Goal: Task Accomplishment & Management: Use online tool/utility

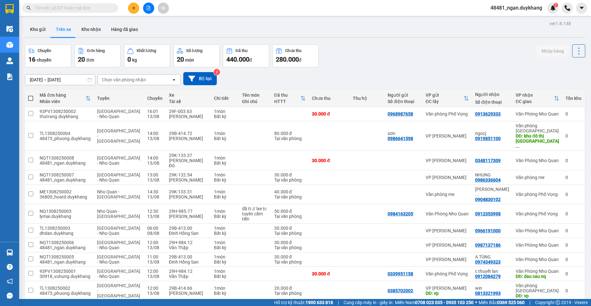
click at [59, 75] on input "[DATE] – [DATE]" at bounding box center [60, 80] width 70 height 10
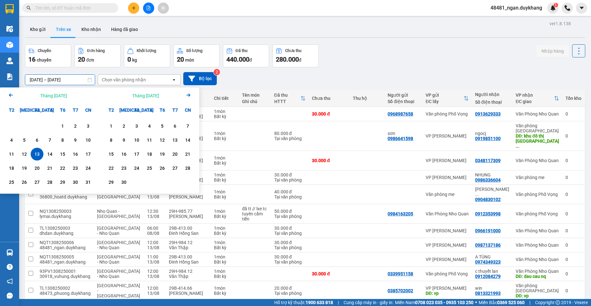
click at [42, 157] on div "13" at bounding box center [37, 154] width 13 height 13
type input "[DATE] – [DATE]"
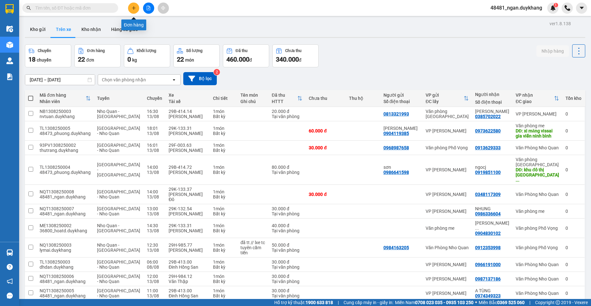
click at [130, 11] on button at bounding box center [133, 8] width 11 height 11
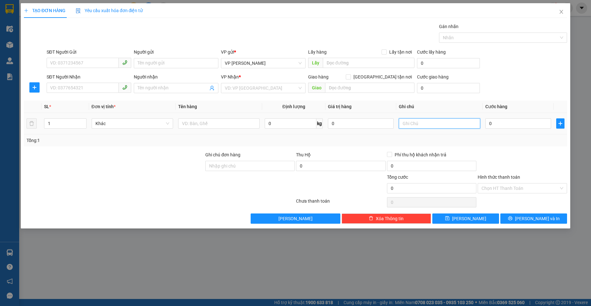
click at [411, 123] on input "text" at bounding box center [439, 124] width 81 height 10
type input "VĂN PHÒNG 63 THIÊN QUAN"
click at [500, 127] on input "0" at bounding box center [519, 124] width 66 height 10
type input "1"
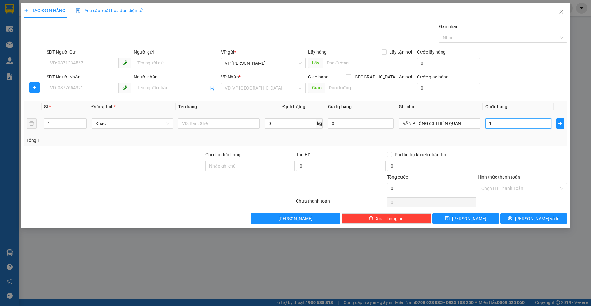
type input "1"
type input "12"
type input "120"
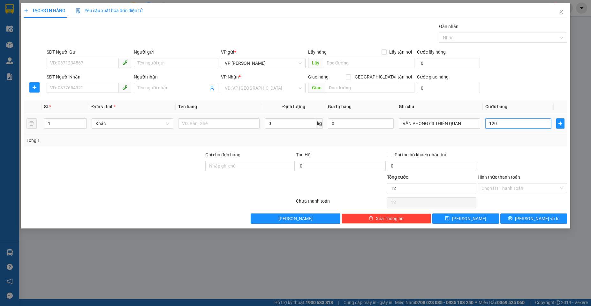
type input "120"
type input "120.000"
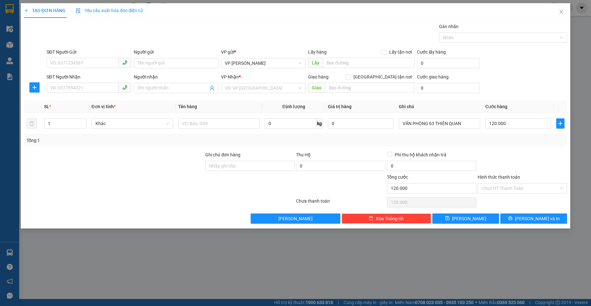
click at [506, 150] on div "Transit Pickup Surcharge Ids Transit Deliver Surcharge Ids Transit Deliver Surc…" at bounding box center [295, 123] width 543 height 201
click at [260, 84] on input "search" at bounding box center [261, 88] width 73 height 10
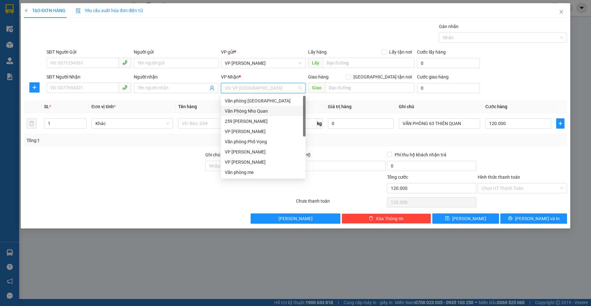
click at [259, 111] on div "Văn Phòng Nho Quan" at bounding box center [263, 111] width 77 height 7
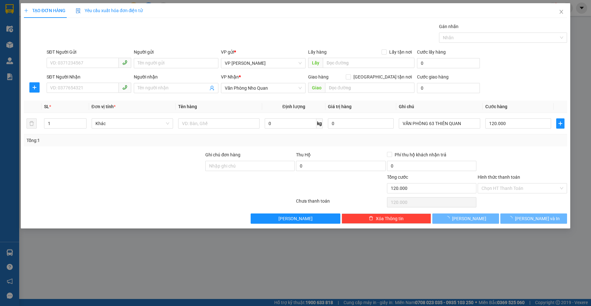
click at [495, 148] on div "Transit Pickup Surcharge Ids Transit Deliver Surcharge Ids Transit Deliver Surc…" at bounding box center [295, 123] width 543 height 201
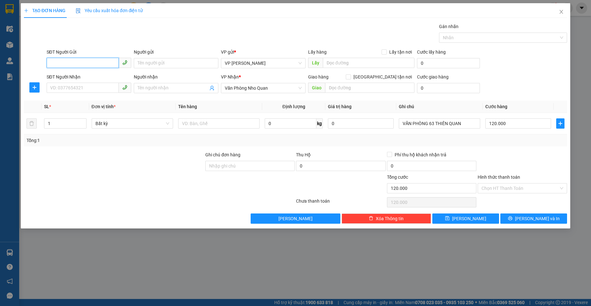
click at [91, 62] on input "SĐT Người Gửi" at bounding box center [83, 63] width 72 height 10
type input "0931020111"
click at [77, 90] on input "SĐT Người Nhận" at bounding box center [83, 88] width 72 height 10
click at [78, 101] on div "0968719111" at bounding box center [88, 100] width 77 height 7
drag, startPoint x: 85, startPoint y: 89, endPoint x: 45, endPoint y: 89, distance: 39.9
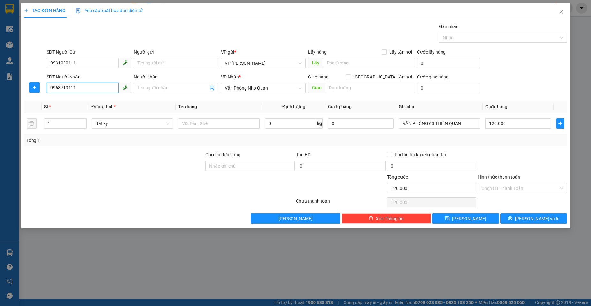
click at [45, 89] on div "SĐT Người Nhận 0968719111 Người nhận Tên người nhận VP Nhận * Văn Phòng Nho Qua…" at bounding box center [295, 84] width 545 height 22
type input "0968719111"
click at [512, 219] on icon "printer" at bounding box center [510, 219] width 4 height 4
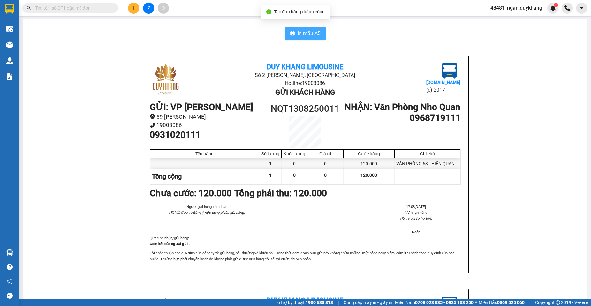
click at [298, 36] on span "In mẫu A5" at bounding box center [309, 33] width 23 height 8
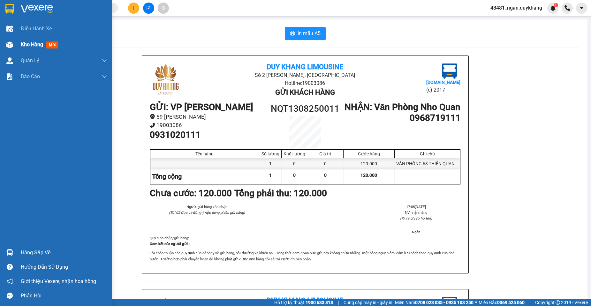
click at [19, 44] on div "Kho hàng mới" at bounding box center [56, 45] width 112 height 16
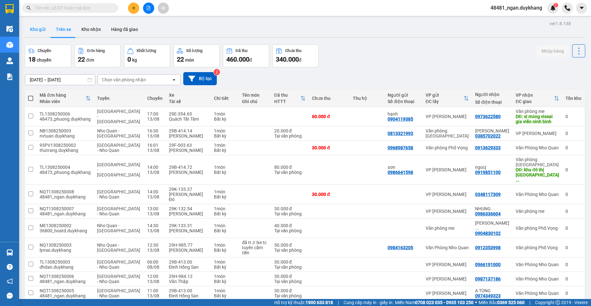
click at [43, 33] on button "Kho gửi" at bounding box center [38, 29] width 26 height 15
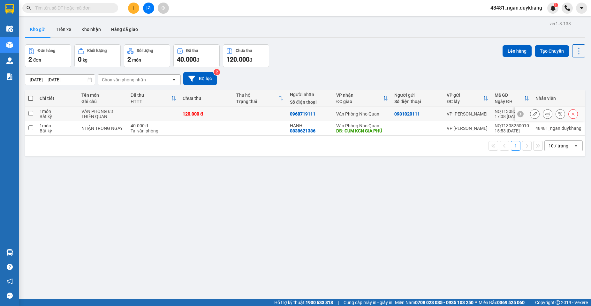
click at [352, 114] on div "Văn Phòng Nho Quan" at bounding box center [362, 113] width 52 height 5
checkbox input "true"
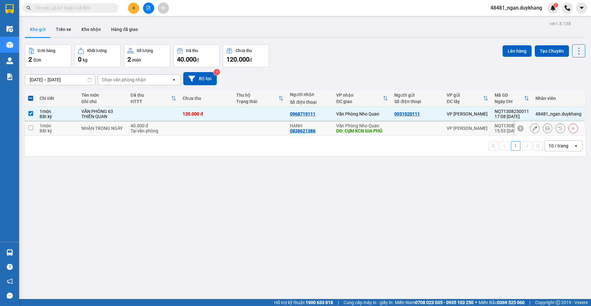
click at [350, 129] on div "DĐ: CỤM KCN GIA PHÚ" at bounding box center [362, 130] width 52 height 5
checkbox input "true"
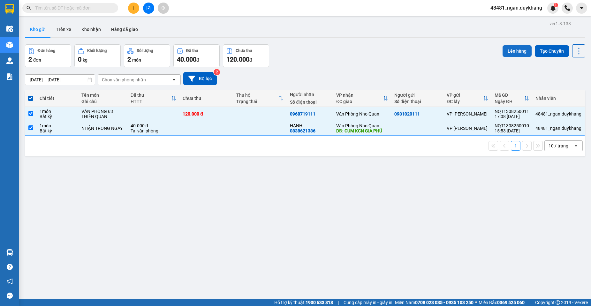
click at [507, 51] on button "Lên hàng" at bounding box center [517, 50] width 29 height 11
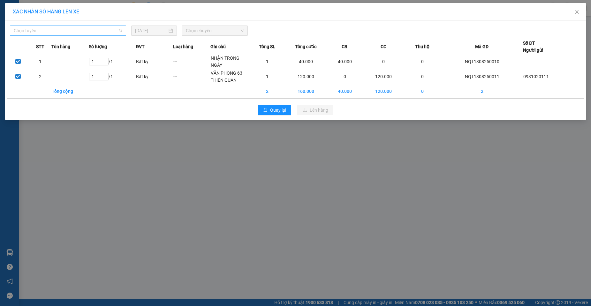
click at [63, 30] on span "Chọn tuyến" at bounding box center [68, 31] width 109 height 10
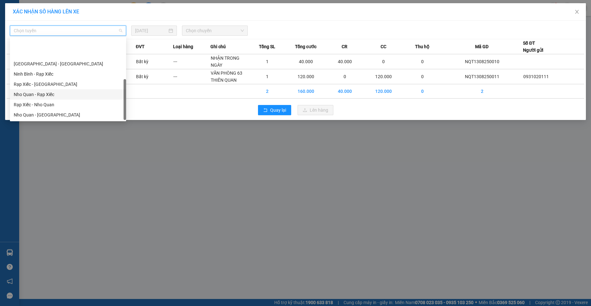
scroll to position [31, 0]
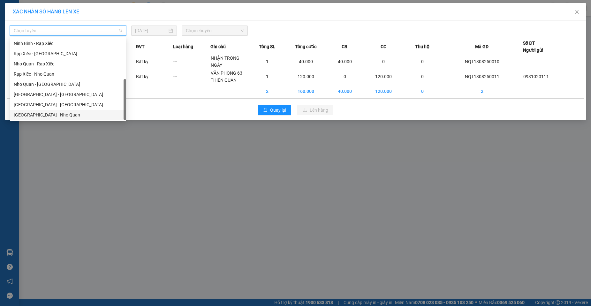
drag, startPoint x: 49, startPoint y: 116, endPoint x: 67, endPoint y: 102, distance: 23.0
click at [50, 116] on div "[GEOGRAPHIC_DATA] - Nho Quan" at bounding box center [68, 114] width 109 height 7
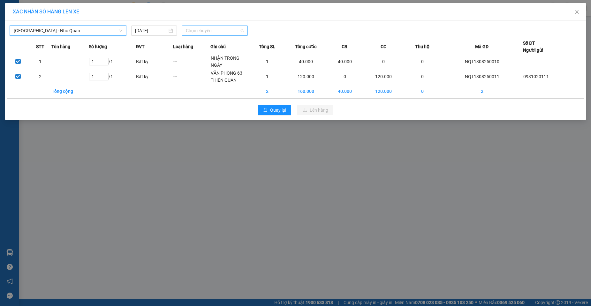
click at [198, 30] on span "Chọn chuyến" at bounding box center [215, 31] width 58 height 10
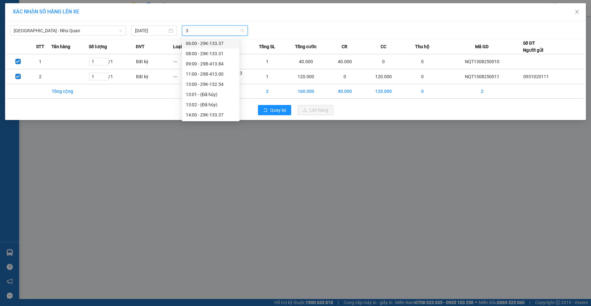
type input "31"
click at [199, 52] on div "18:01 - 29K-133.31" at bounding box center [211, 53] width 50 height 7
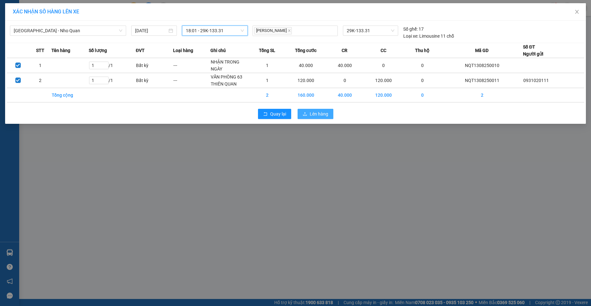
click at [322, 111] on span "Lên hàng" at bounding box center [319, 114] width 19 height 7
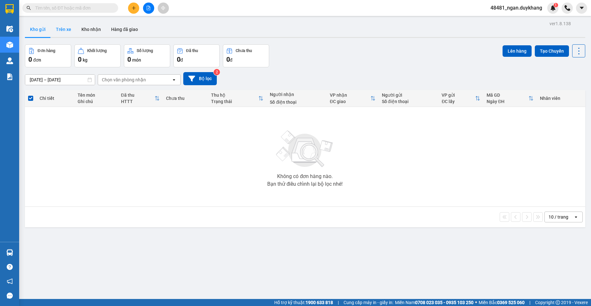
click at [68, 27] on button "Trên xe" at bounding box center [64, 29] width 26 height 15
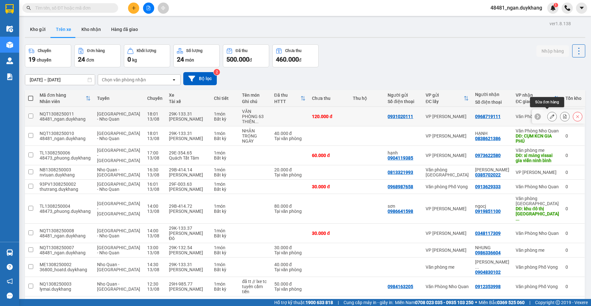
click at [550, 115] on icon at bounding box center [552, 116] width 4 height 4
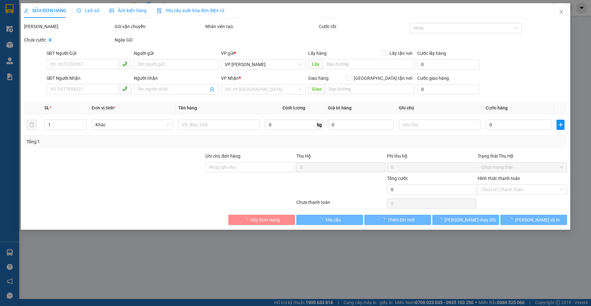
type input "0931020111"
type input "0968719111"
type input "120.000"
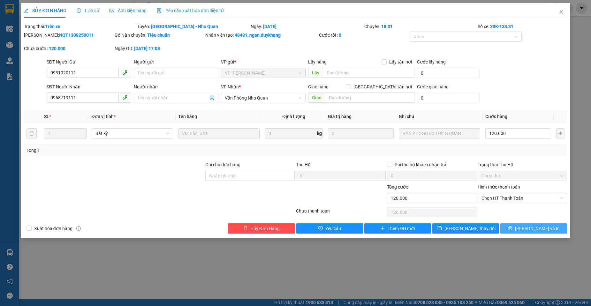
click at [521, 228] on button "[PERSON_NAME] và In" at bounding box center [534, 229] width 67 height 10
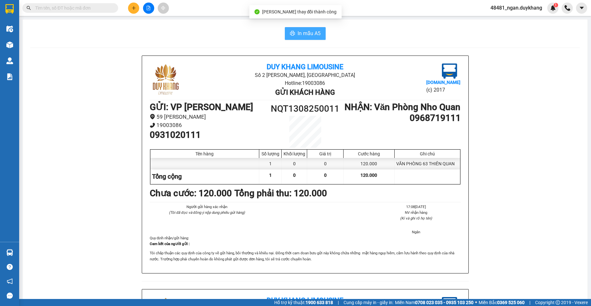
click at [307, 32] on span "In mẫu A5" at bounding box center [309, 33] width 23 height 8
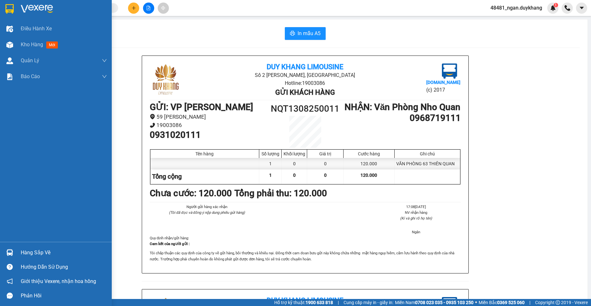
click at [12, 46] on img at bounding box center [9, 45] width 7 height 7
